Goal: Navigation & Orientation: Find specific page/section

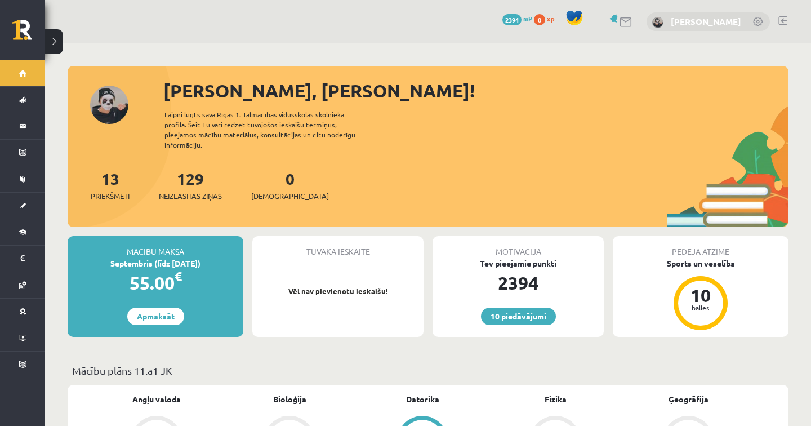
click at [705, 20] on link "[PERSON_NAME]" at bounding box center [706, 21] width 70 height 11
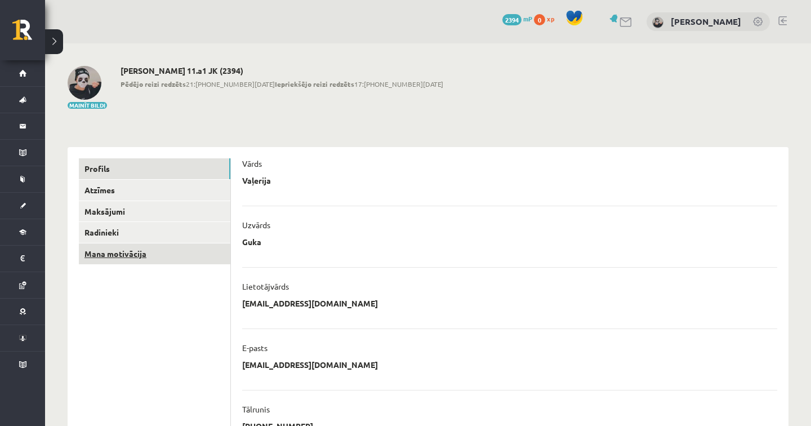
click at [162, 256] on link "Mana motivācija" at bounding box center [155, 253] width 152 height 21
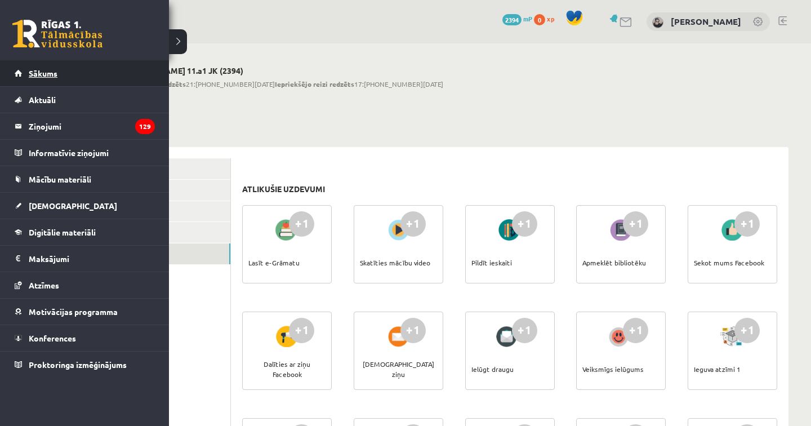
click at [34, 77] on span "Sākums" at bounding box center [43, 73] width 29 height 10
